Goal: Register for event/course

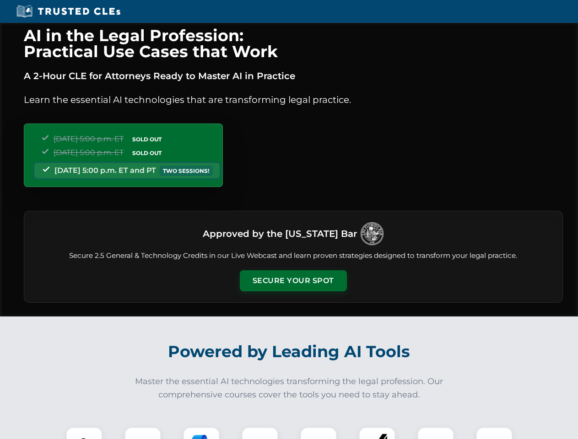
click at [293, 281] on button "Secure Your Spot" at bounding box center [293, 281] width 107 height 21
click at [84, 433] on img at bounding box center [84, 446] width 27 height 27
click at [143, 433] on div at bounding box center [142, 445] width 37 height 37
